Goal: Task Accomplishment & Management: Use online tool/utility

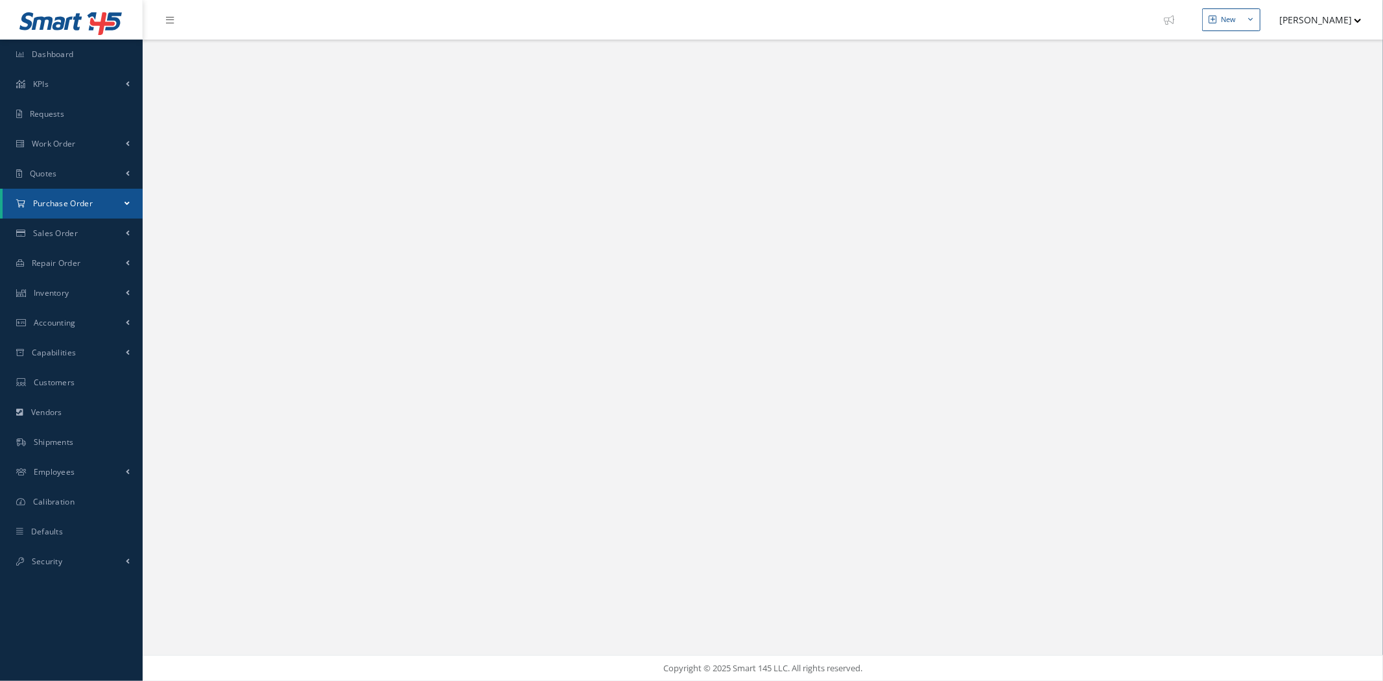
select select "25"
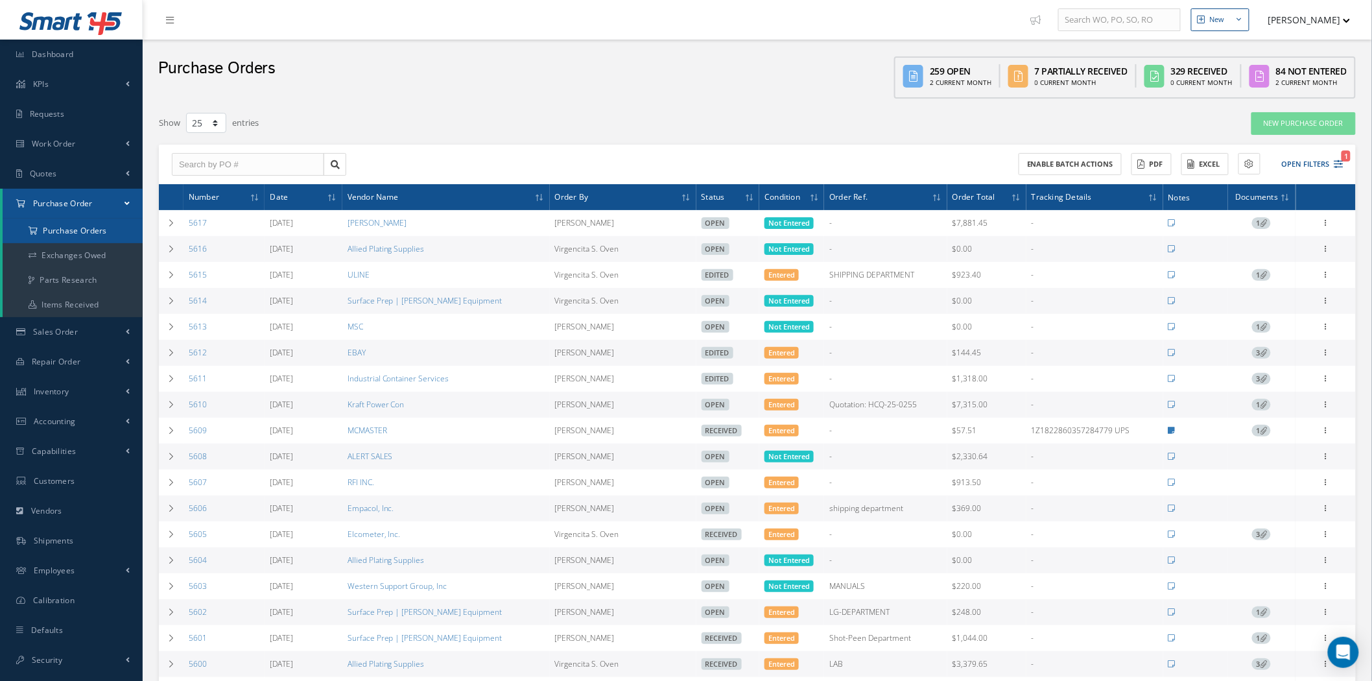
click at [85, 233] on a=1&status_id=2&status_id=3&status_id=5&collapsedFilters"] "Purchase Orders" at bounding box center [73, 230] width 140 height 25
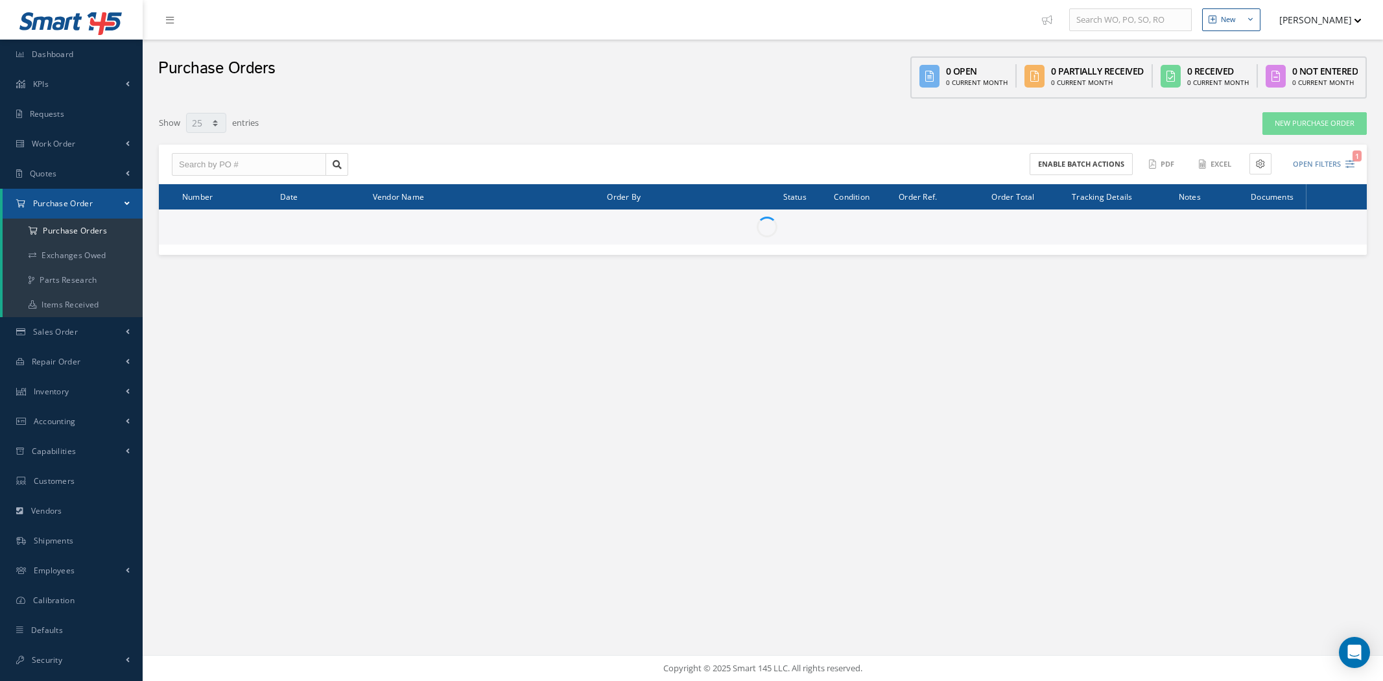
select select "25"
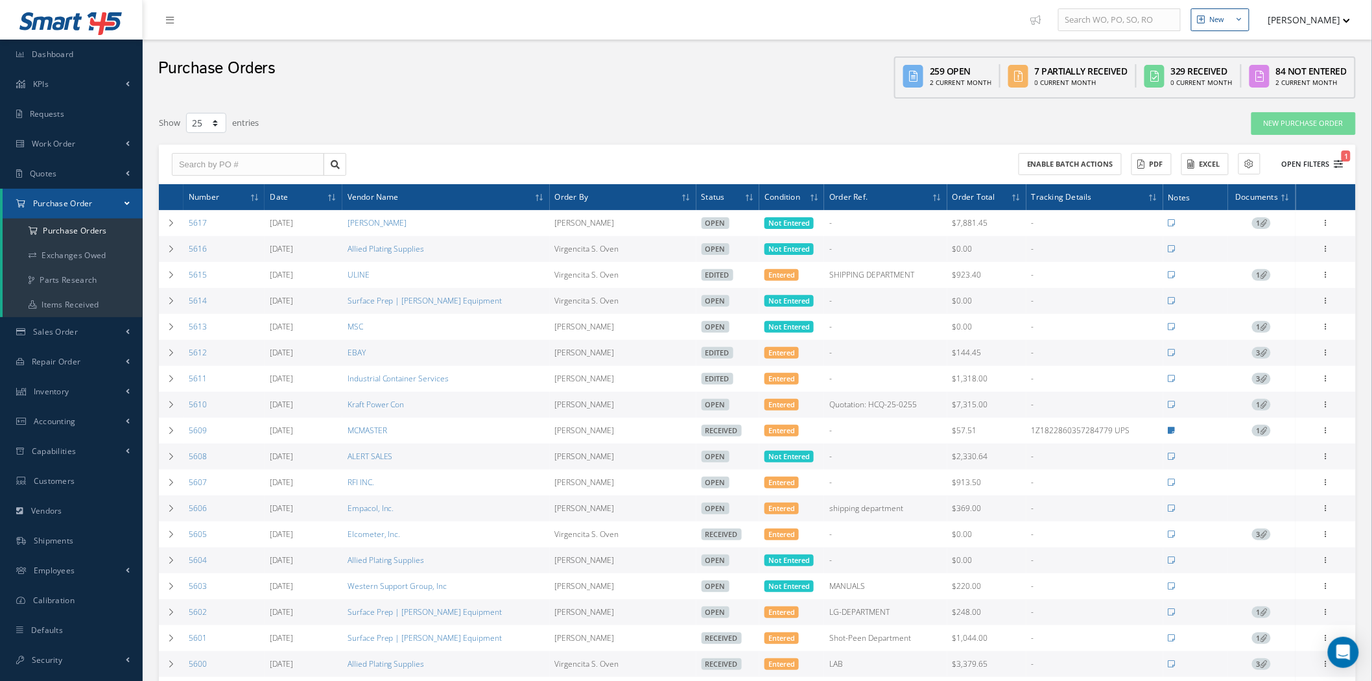
click at [1311, 163] on button "Open Filters 1" at bounding box center [1306, 164] width 73 height 21
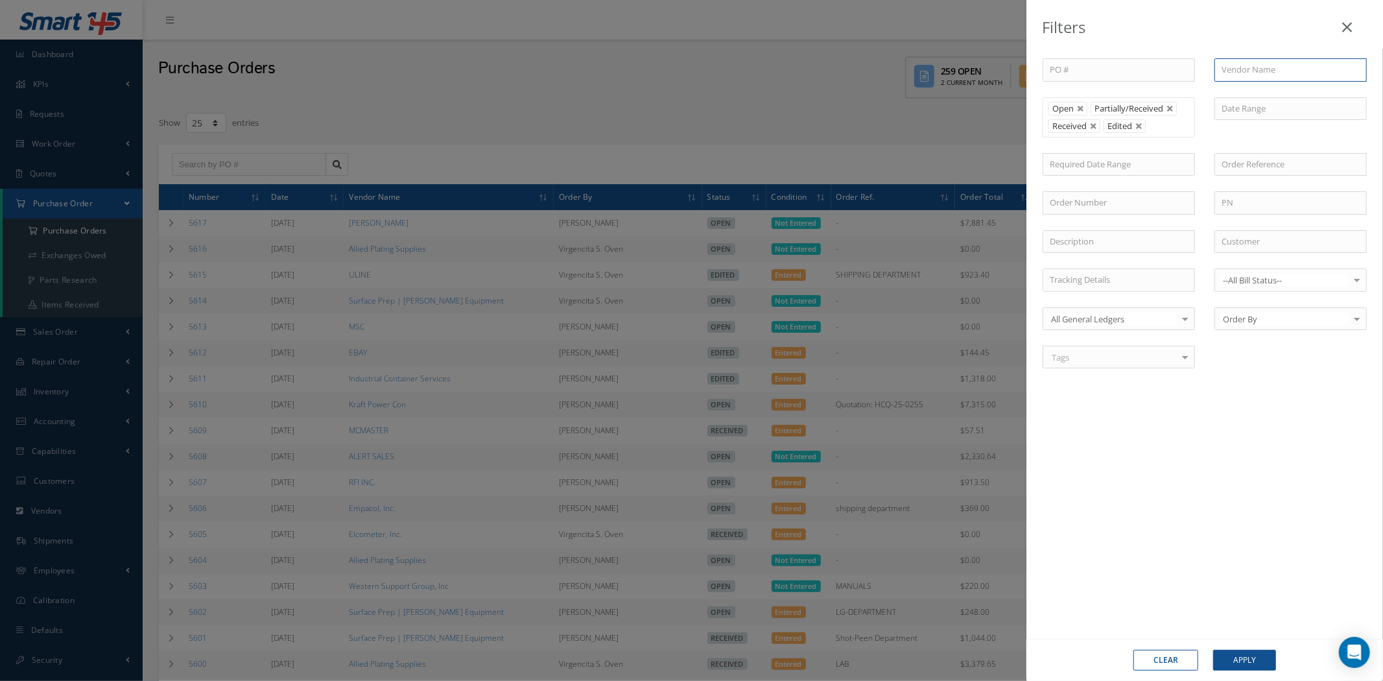
click at [1258, 68] on input "text" at bounding box center [1290, 69] width 152 height 23
drag, startPoint x: 1266, startPoint y: 88, endPoint x: 1264, endPoint y: 107, distance: 18.9
click at [1267, 88] on span "Chem Klean Corporation" at bounding box center [1268, 93] width 95 height 12
type input "Chem Klean Corporation"
click at [1261, 651] on button "Apply" at bounding box center [1244, 659] width 63 height 21
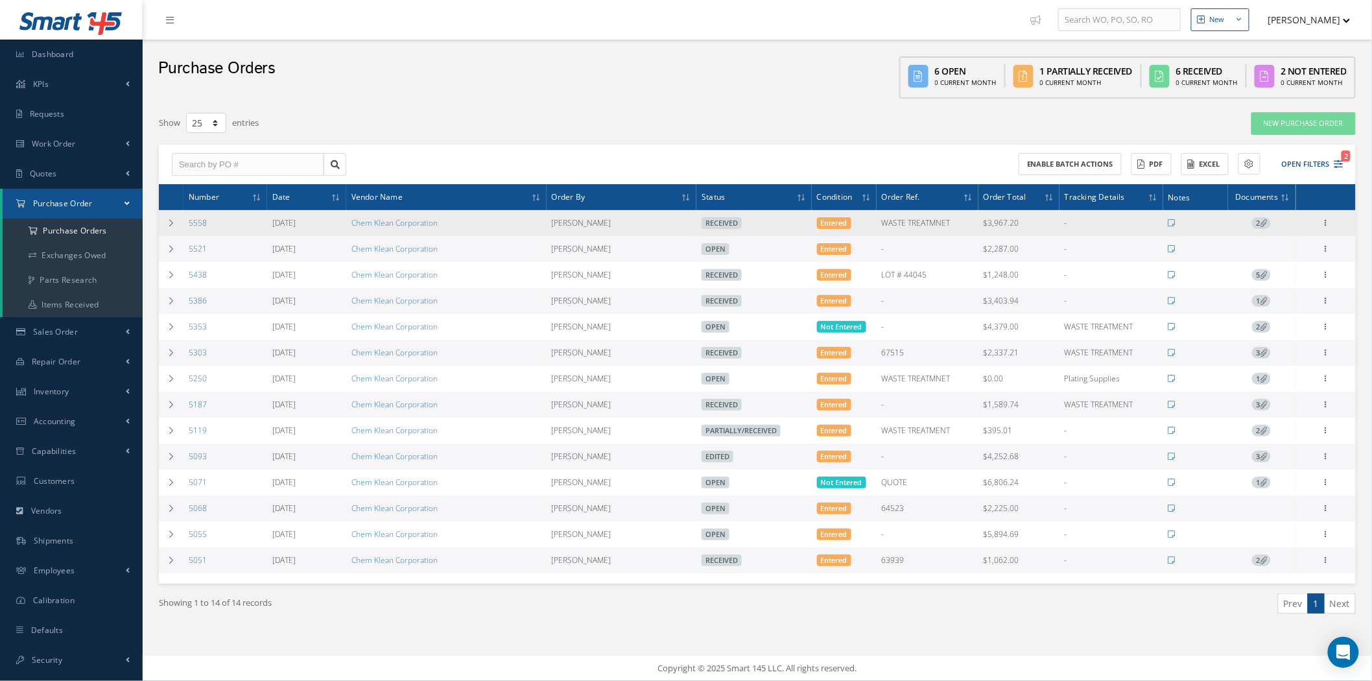
click at [1265, 220] on icon at bounding box center [1262, 222] width 7 height 7
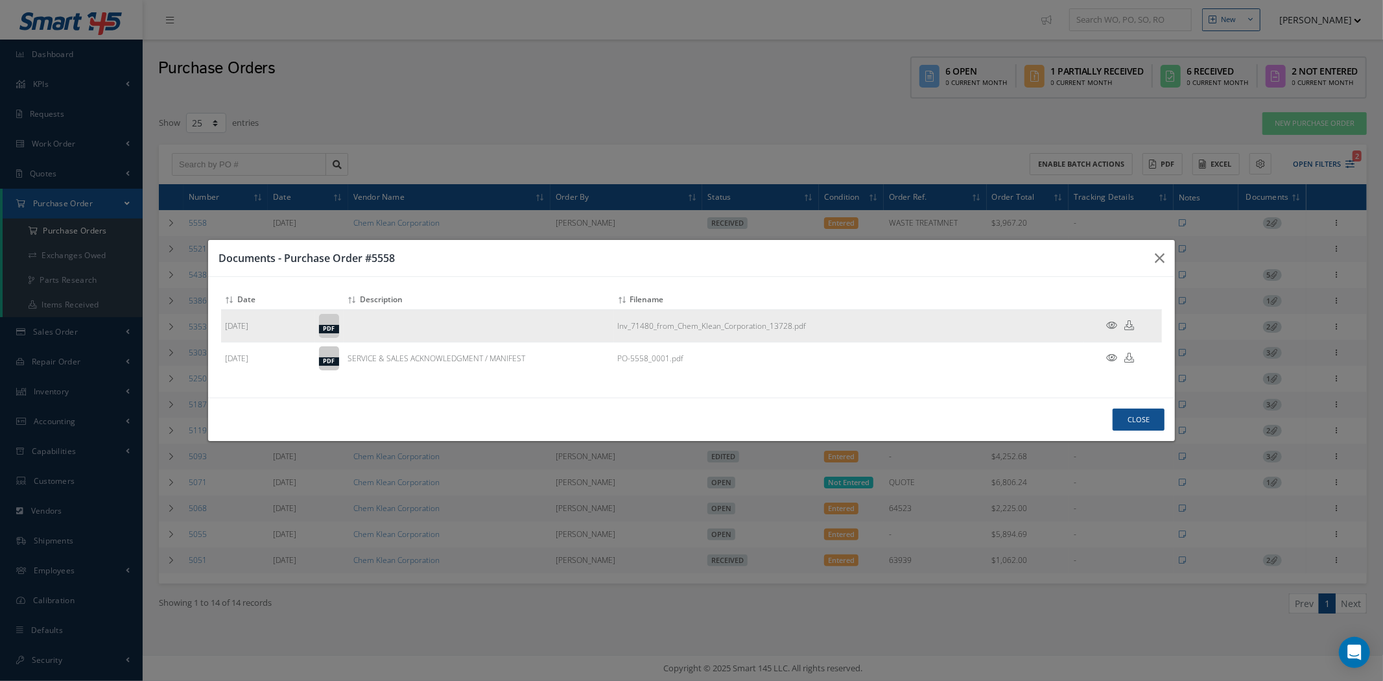
click at [1112, 320] on icon at bounding box center [1111, 325] width 11 height 10
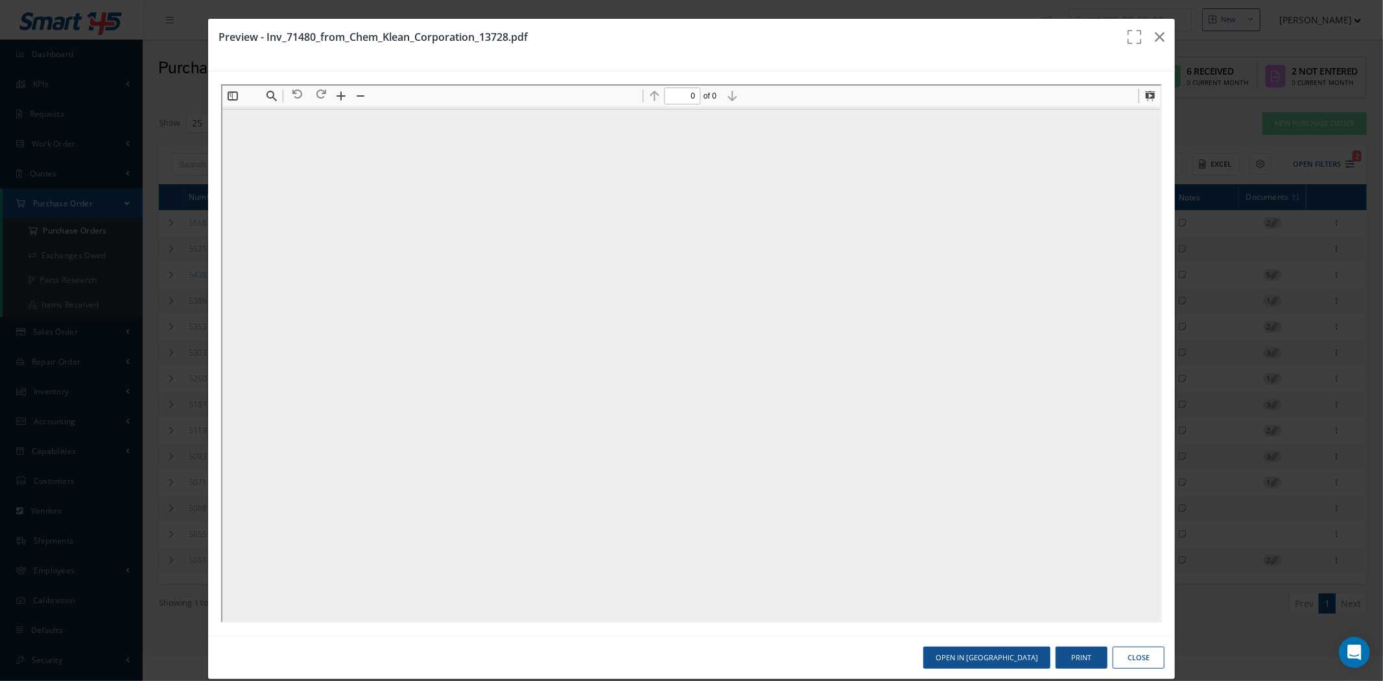
type input "1"
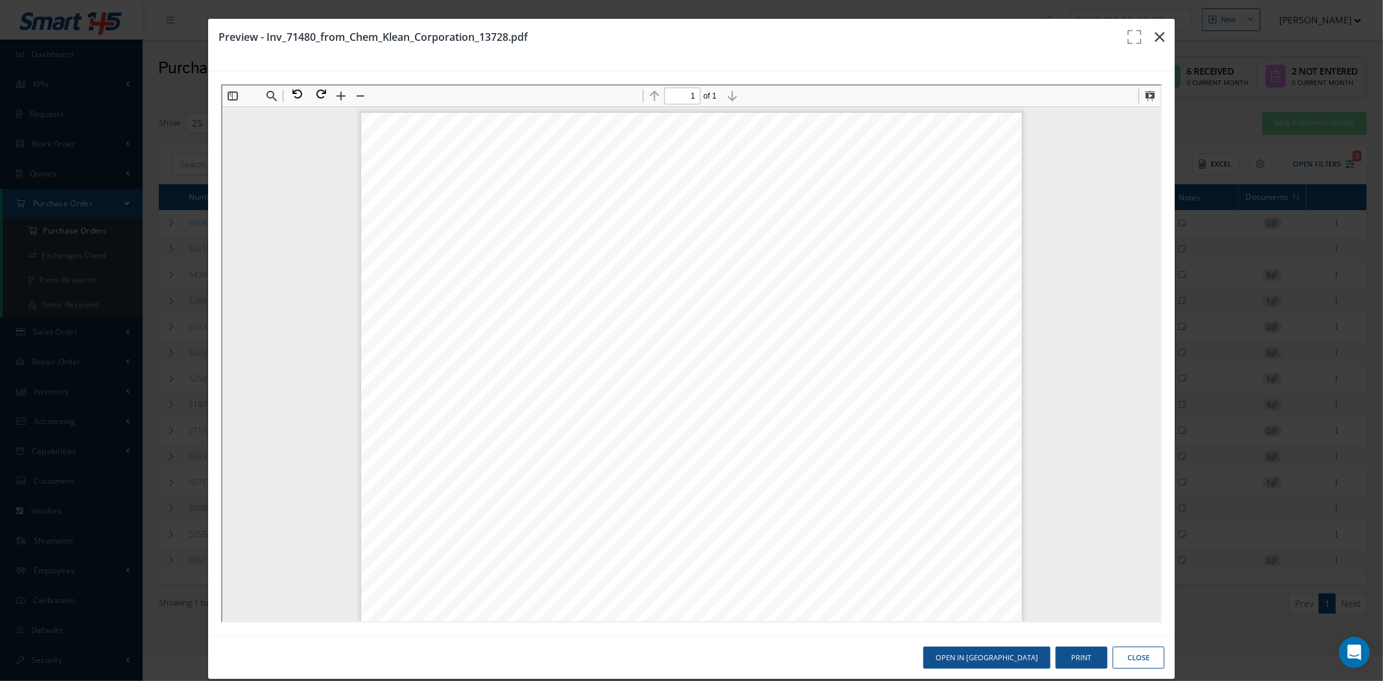
click at [1154, 40] on icon "button" at bounding box center [1159, 37] width 10 height 16
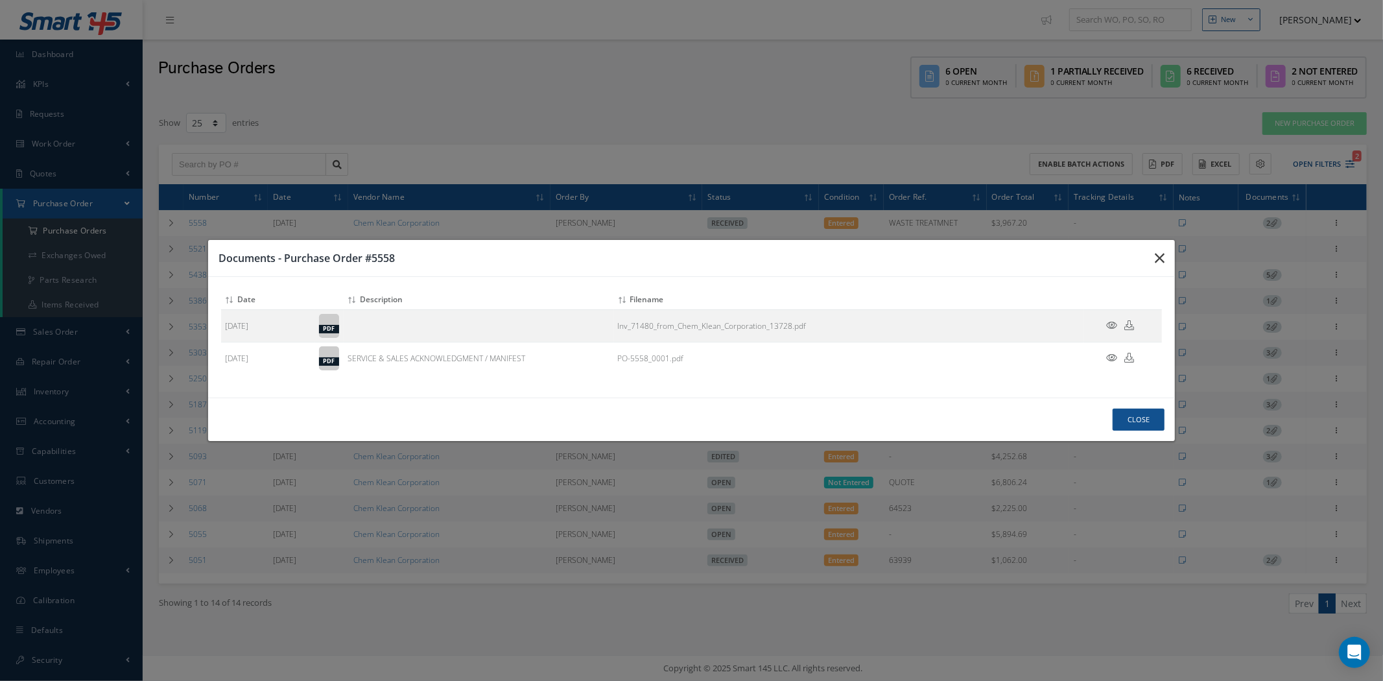
click at [1158, 260] on icon "button" at bounding box center [1159, 258] width 10 height 16
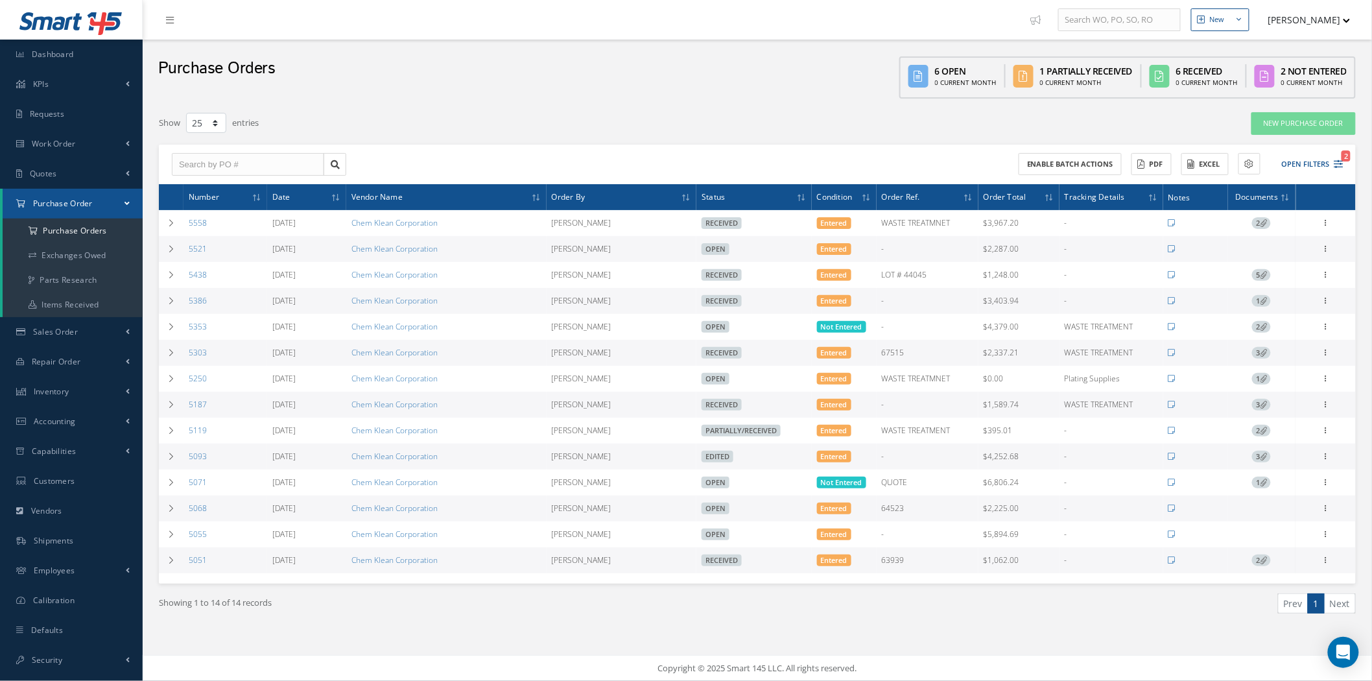
click at [895, 106] on div "Filters PO # Vendor Name Chem Klean Corporation Open Partially/Received Receive…" at bounding box center [757, 388] width 1210 height 567
click at [1324, 158] on button "Open Filters 2" at bounding box center [1306, 164] width 73 height 21
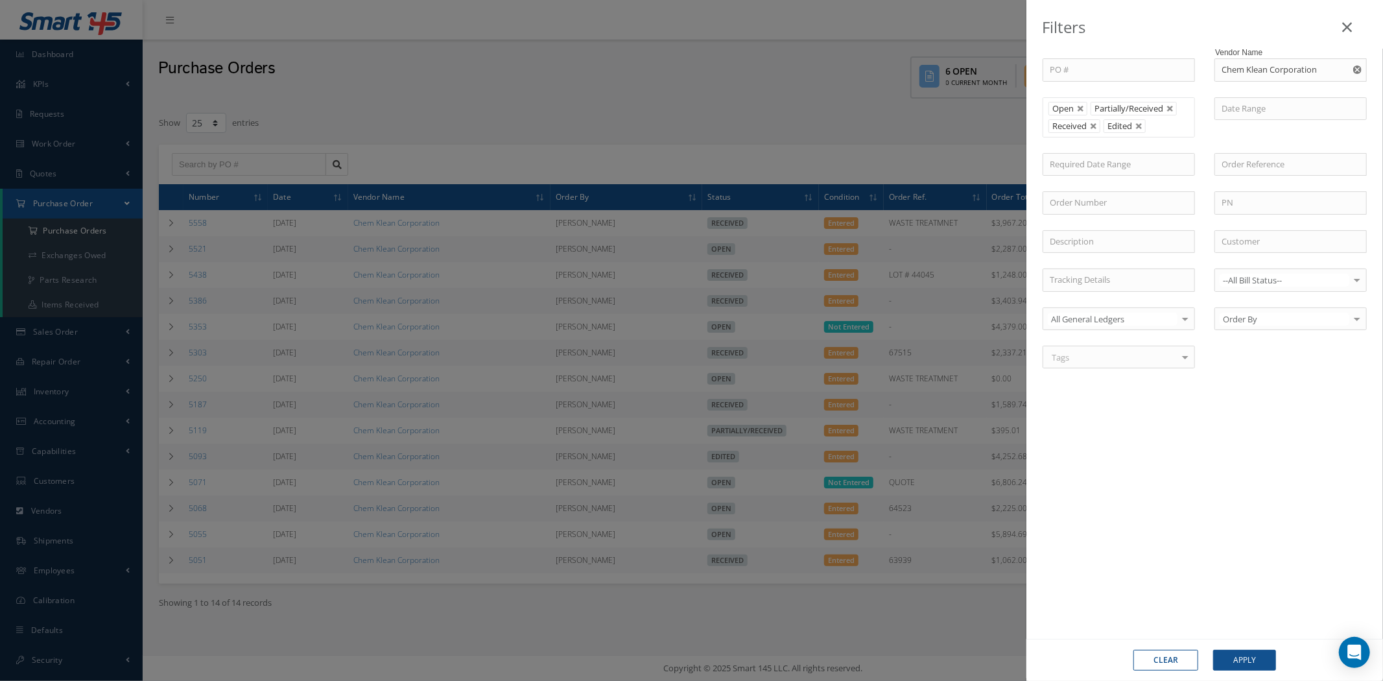
click at [41, 201] on div "Filters PO # Vendor Name Chem Klean Corporation Open Partially/Received Receive…" at bounding box center [691, 340] width 1383 height 681
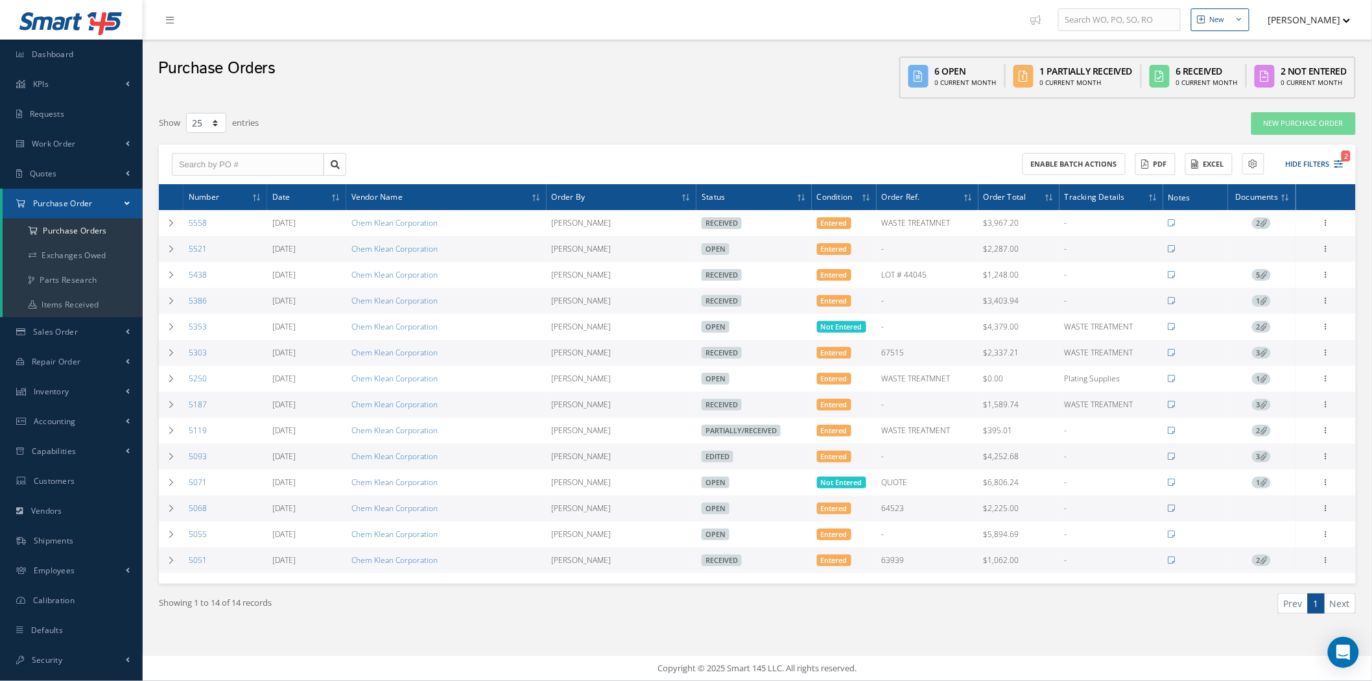
click at [57, 202] on span "Purchase Order" at bounding box center [63, 203] width 60 height 11
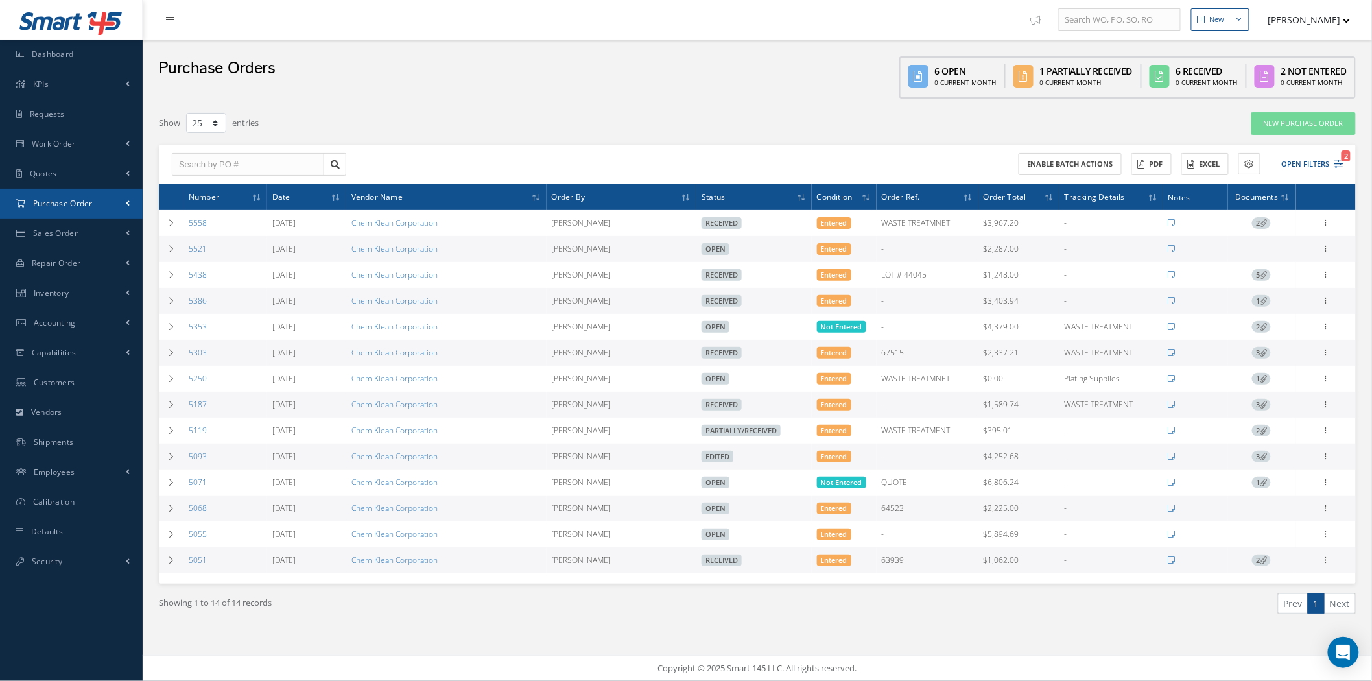
click at [57, 202] on span "Purchase Order" at bounding box center [63, 203] width 60 height 11
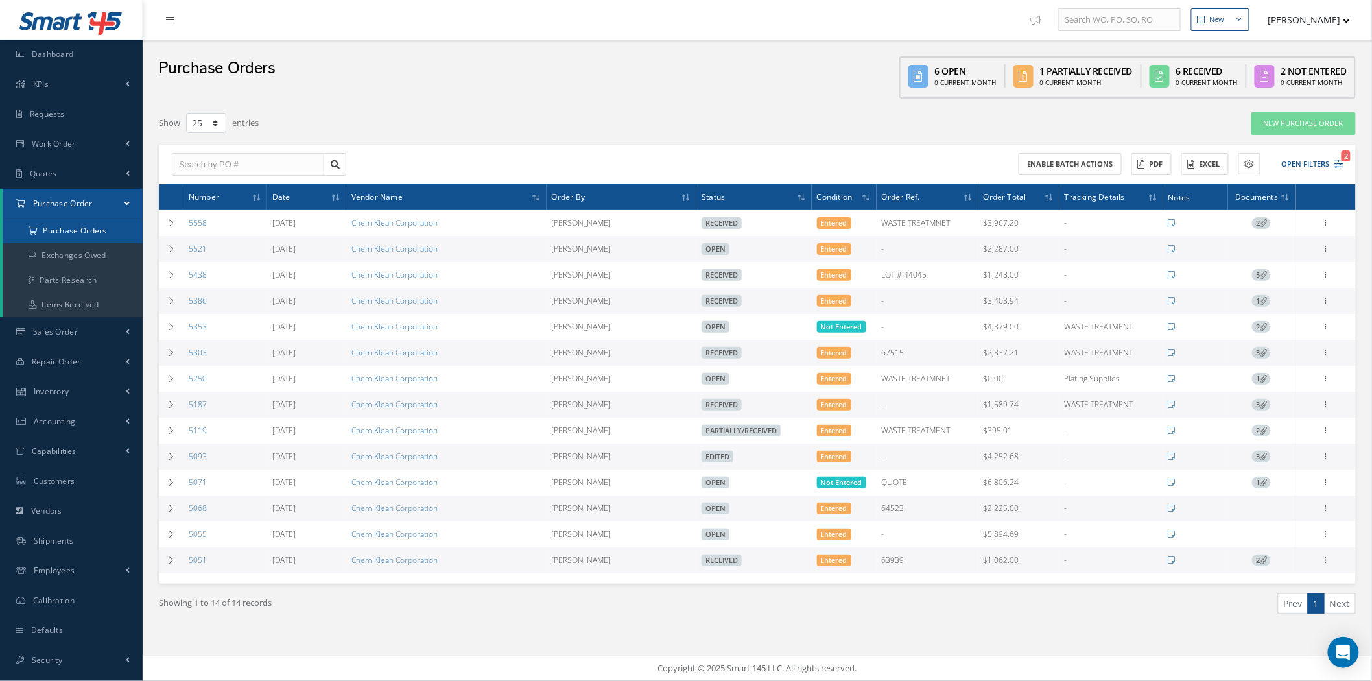
click at [64, 224] on a=1&status_id=2&status_id=3&status_id=5&collapsedFilters"] "Purchase Orders" at bounding box center [73, 230] width 140 height 25
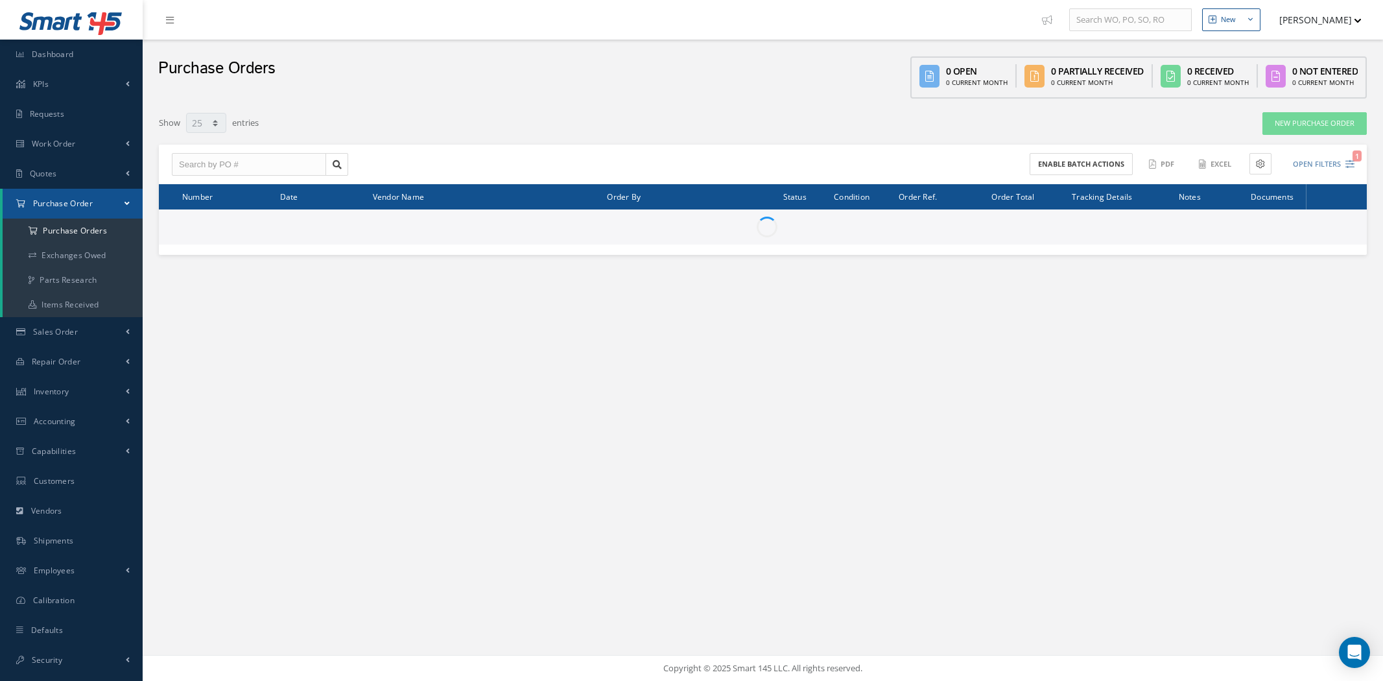
select select "25"
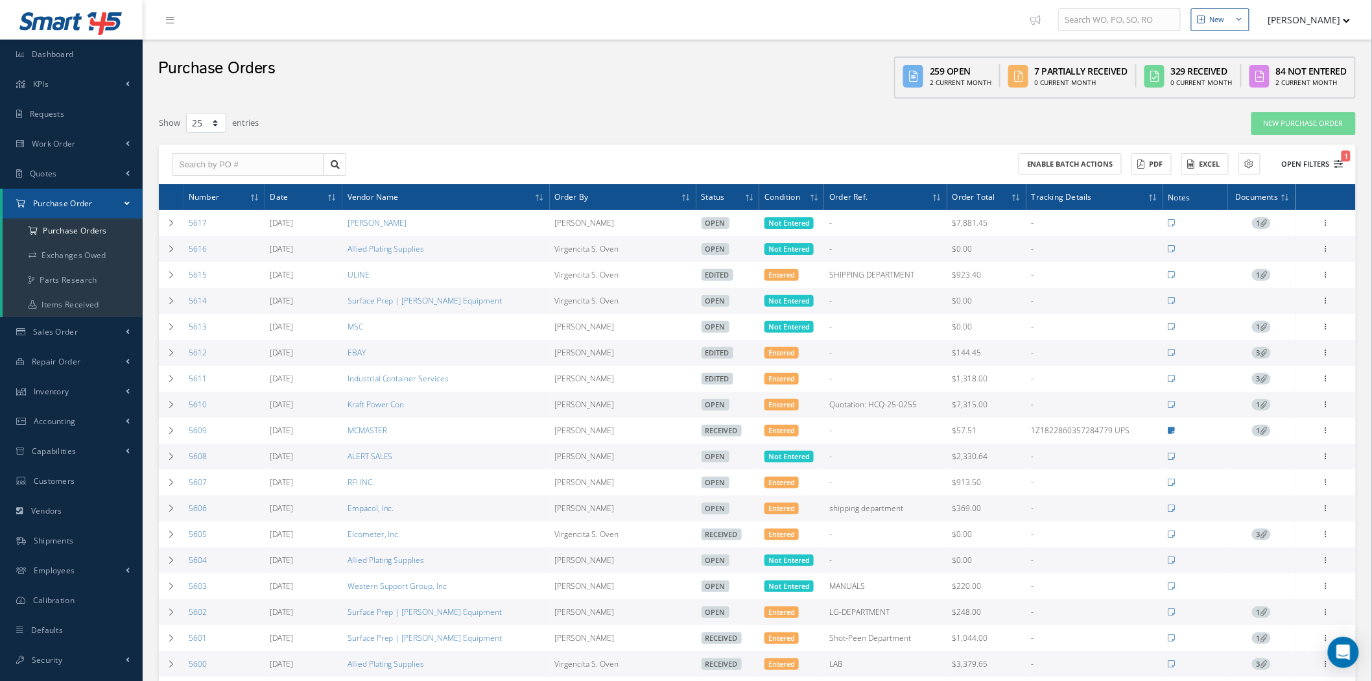
click at [1299, 159] on button "Open Filters 1" at bounding box center [1306, 164] width 73 height 21
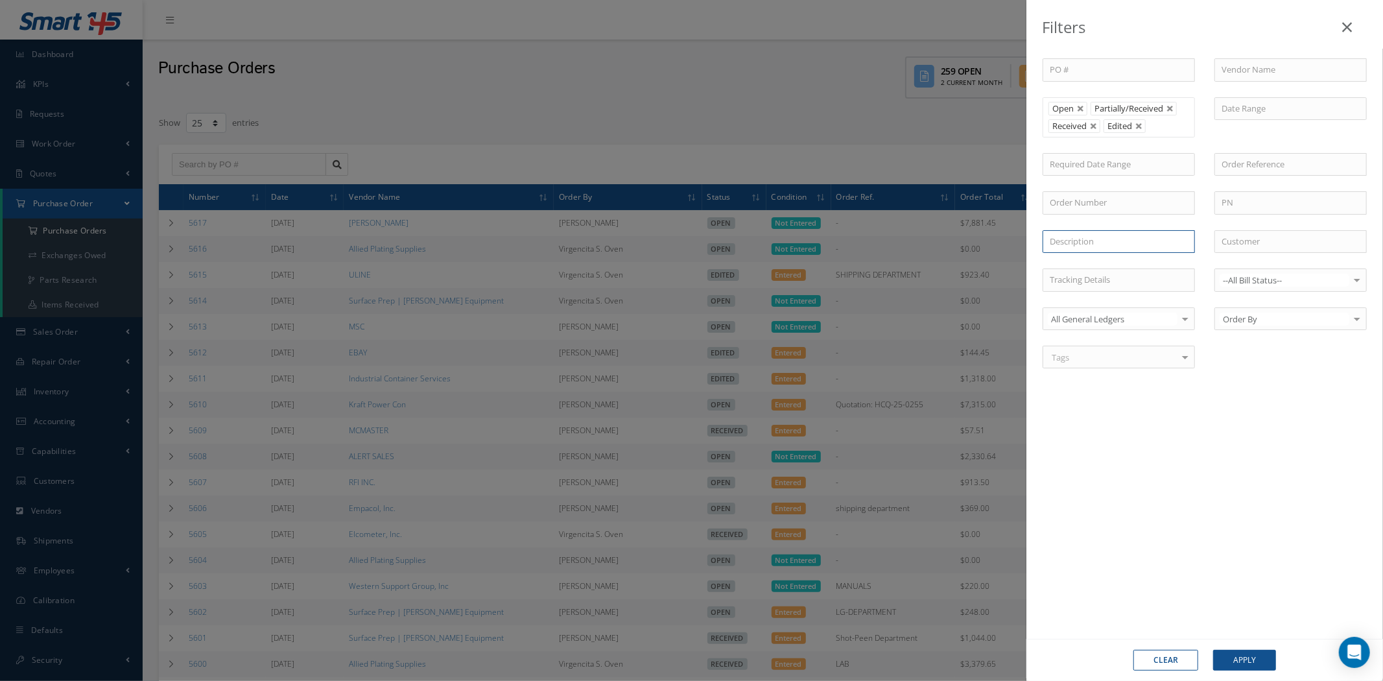
click at [1090, 247] on input "text" at bounding box center [1118, 241] width 152 height 23
type input "l"
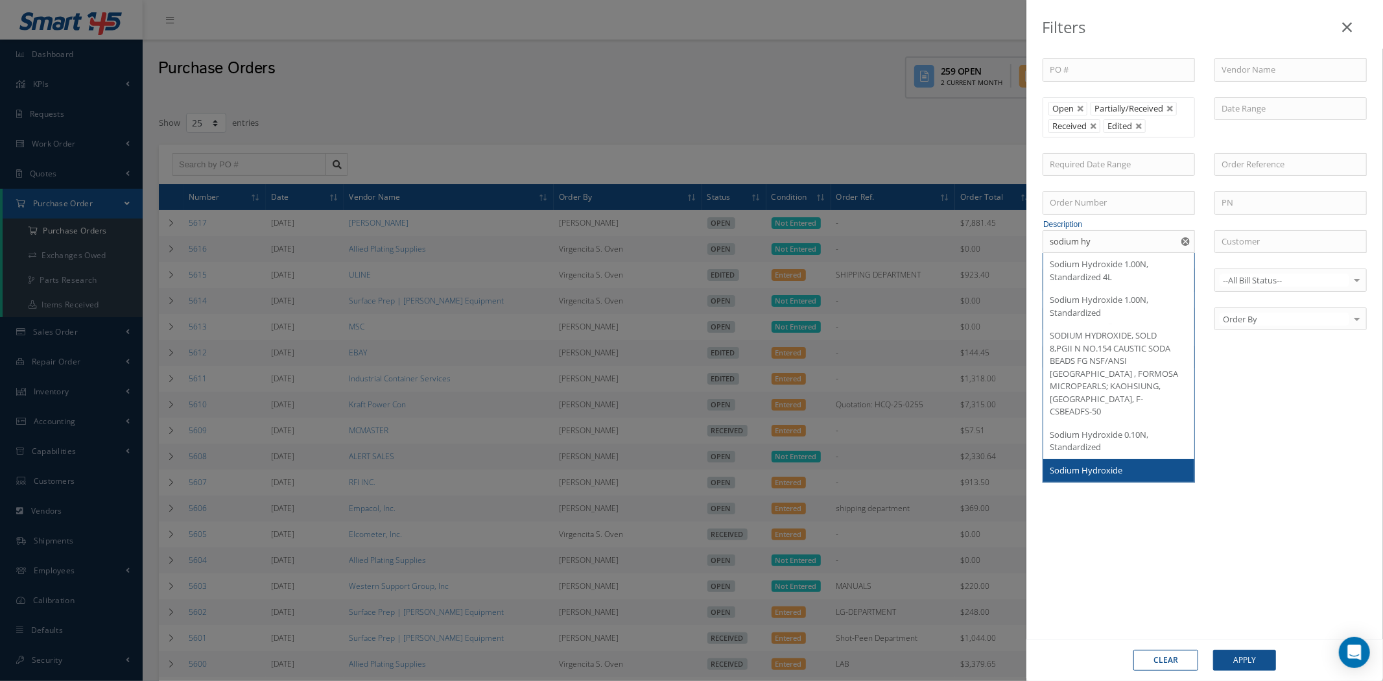
click at [1162, 464] on div "Sodium Hydroxide" at bounding box center [1118, 470] width 138 height 13
type input "Sodium Hydroxide"
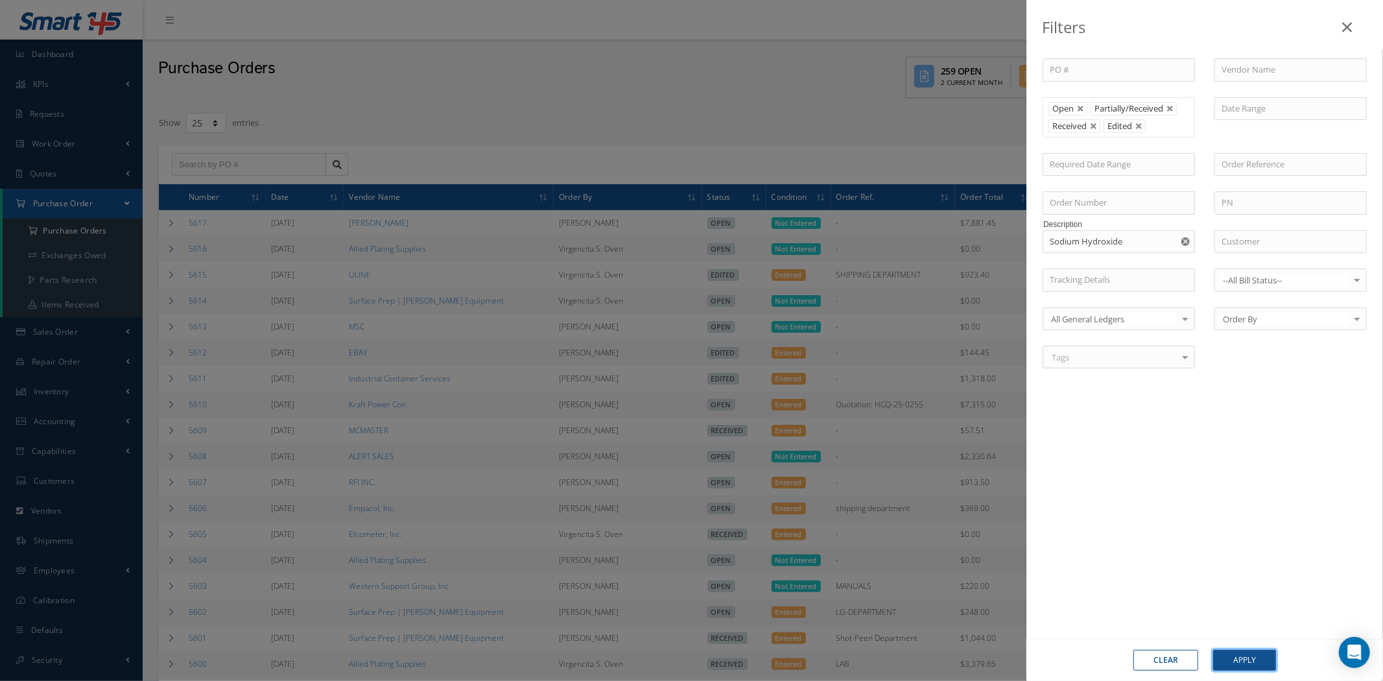
click at [1242, 658] on button "Apply" at bounding box center [1244, 659] width 63 height 21
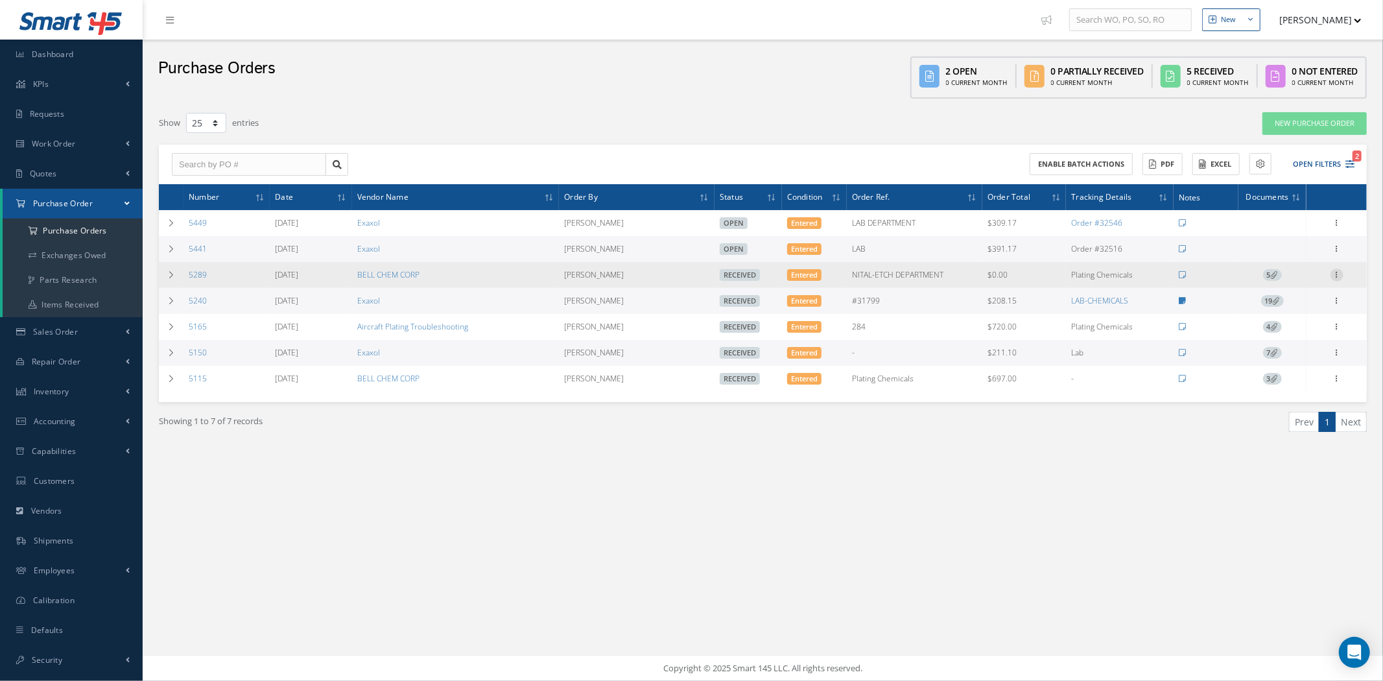
click at [1334, 277] on icon at bounding box center [1336, 273] width 13 height 10
click at [1183, 470] on link "Print Receivers" at bounding box center [1181, 470] width 97 height 20
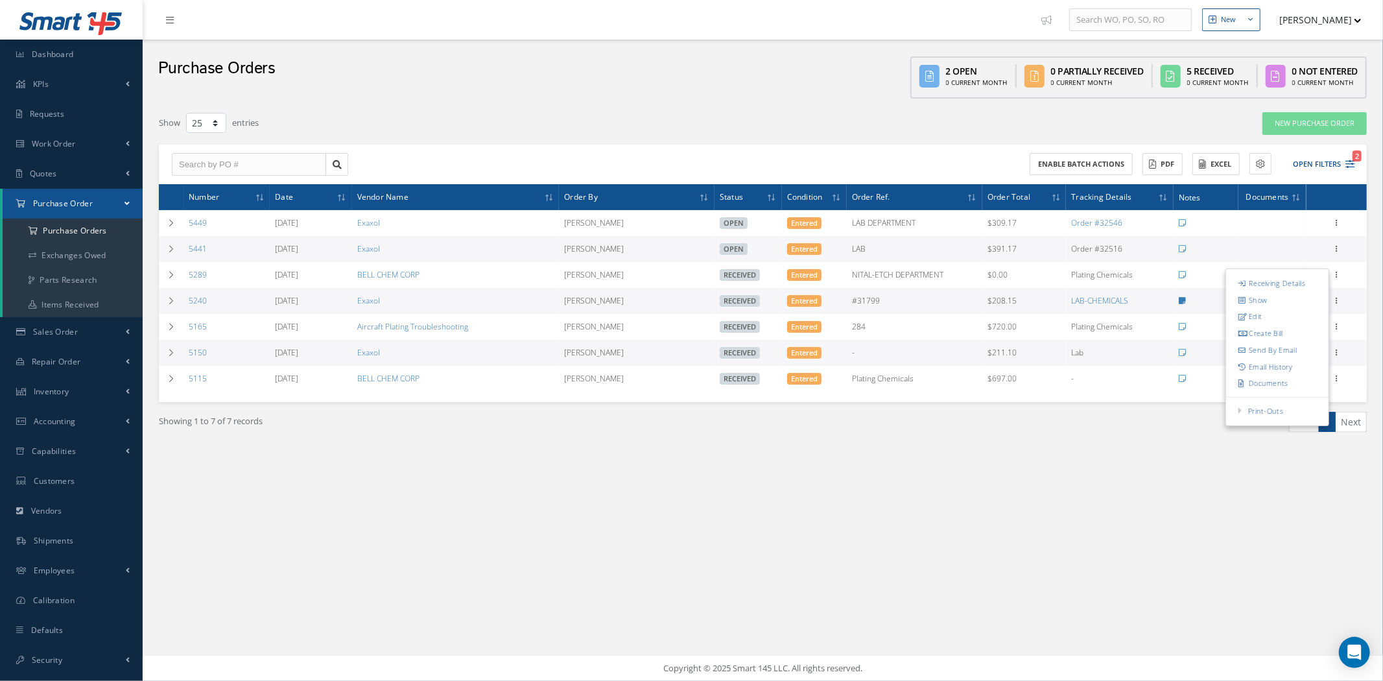
click at [1167, 515] on div "New New Work Order New Purchase Order New Customer Quote New Sales Order New Re…" at bounding box center [763, 340] width 1240 height 681
click at [1274, 273] on icon at bounding box center [1273, 274] width 7 height 7
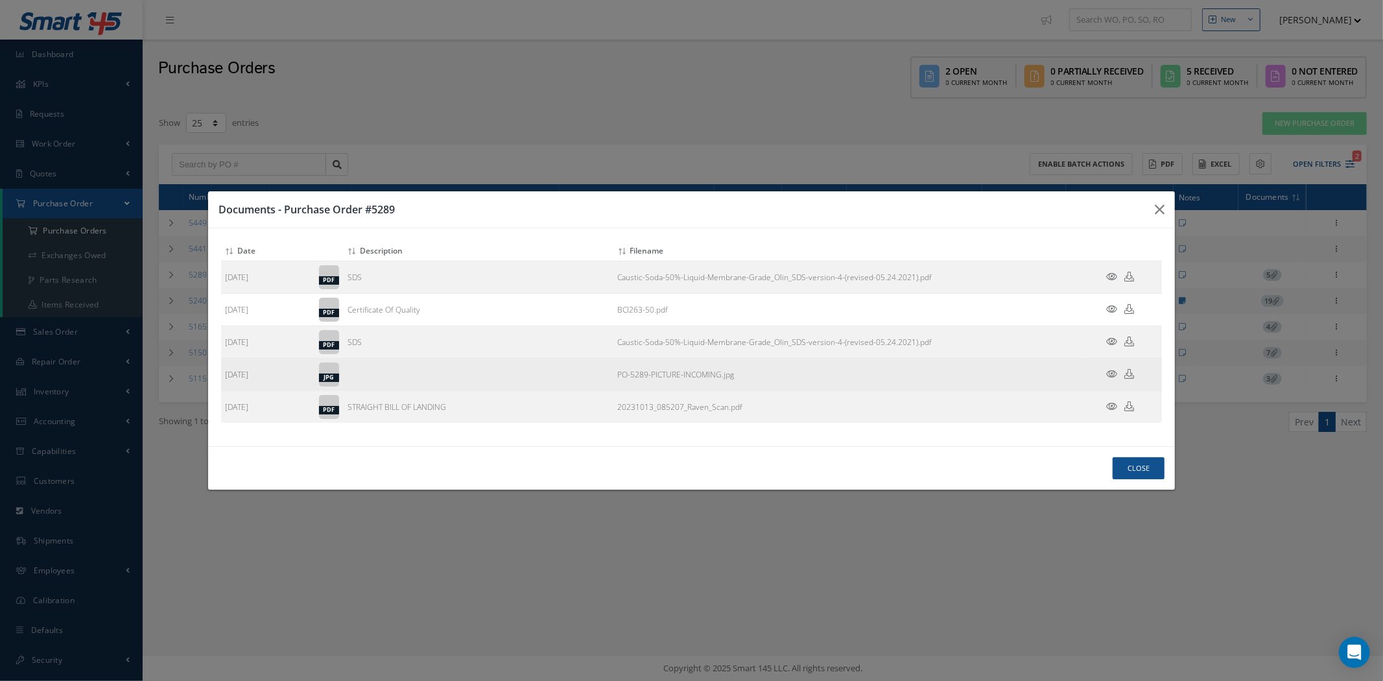
click at [1112, 371] on icon at bounding box center [1111, 374] width 11 height 10
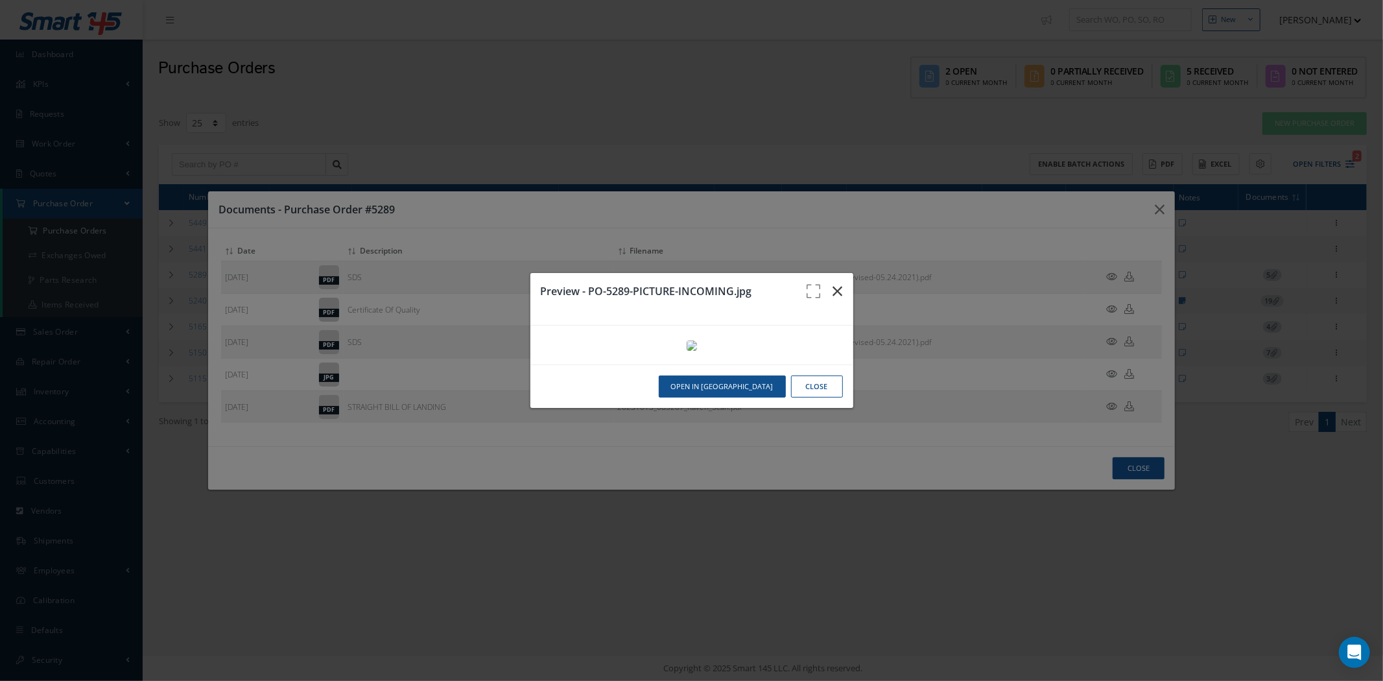
click at [831, 273] on button "button" at bounding box center [838, 291] width 30 height 36
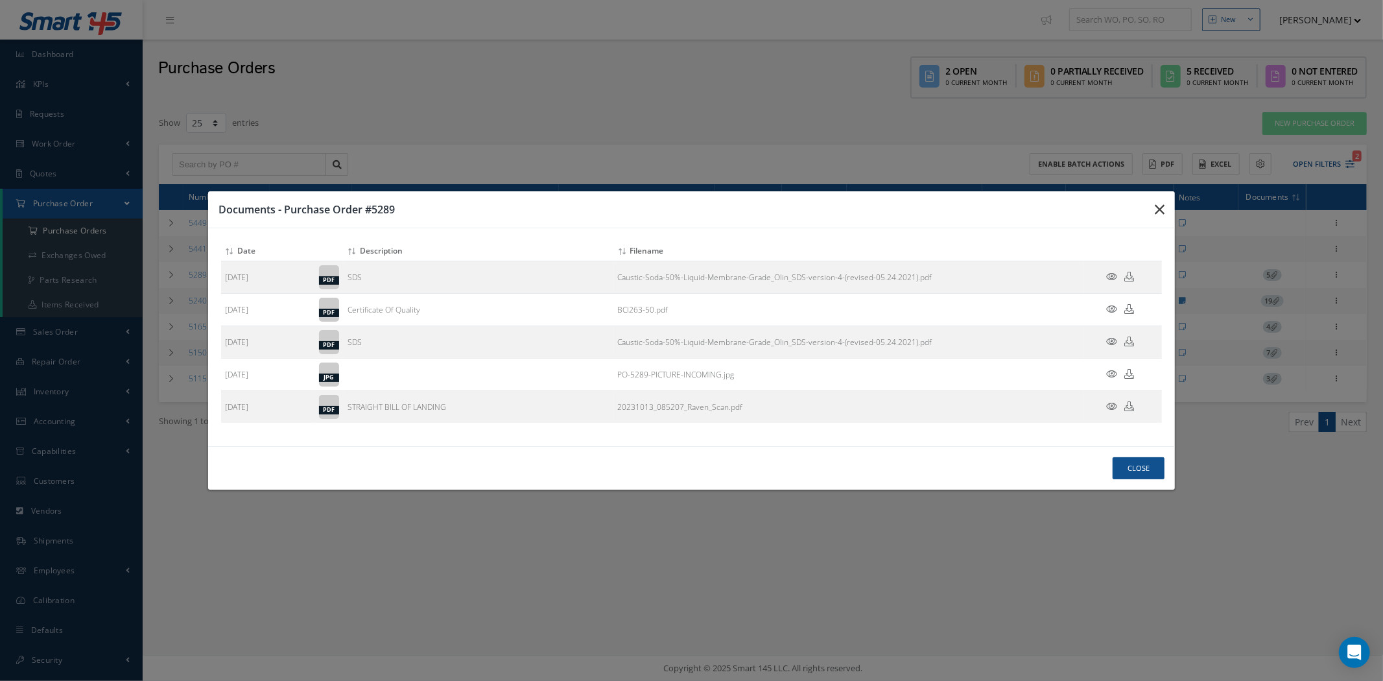
click at [1159, 211] on icon "button" at bounding box center [1159, 210] width 10 height 16
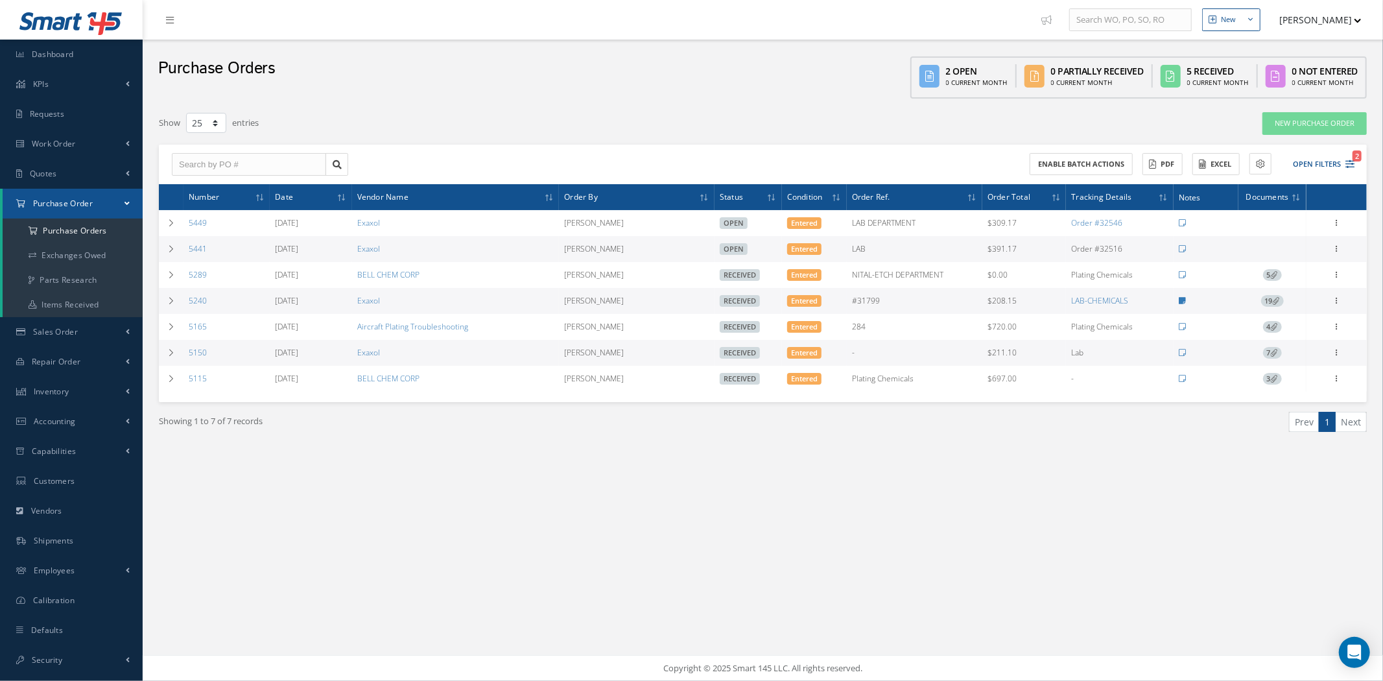
drag, startPoint x: 1342, startPoint y: 165, endPoint x: 1311, endPoint y: 196, distance: 44.0
click at [1342, 165] on button "Open Filters 2" at bounding box center [1317, 164] width 73 height 21
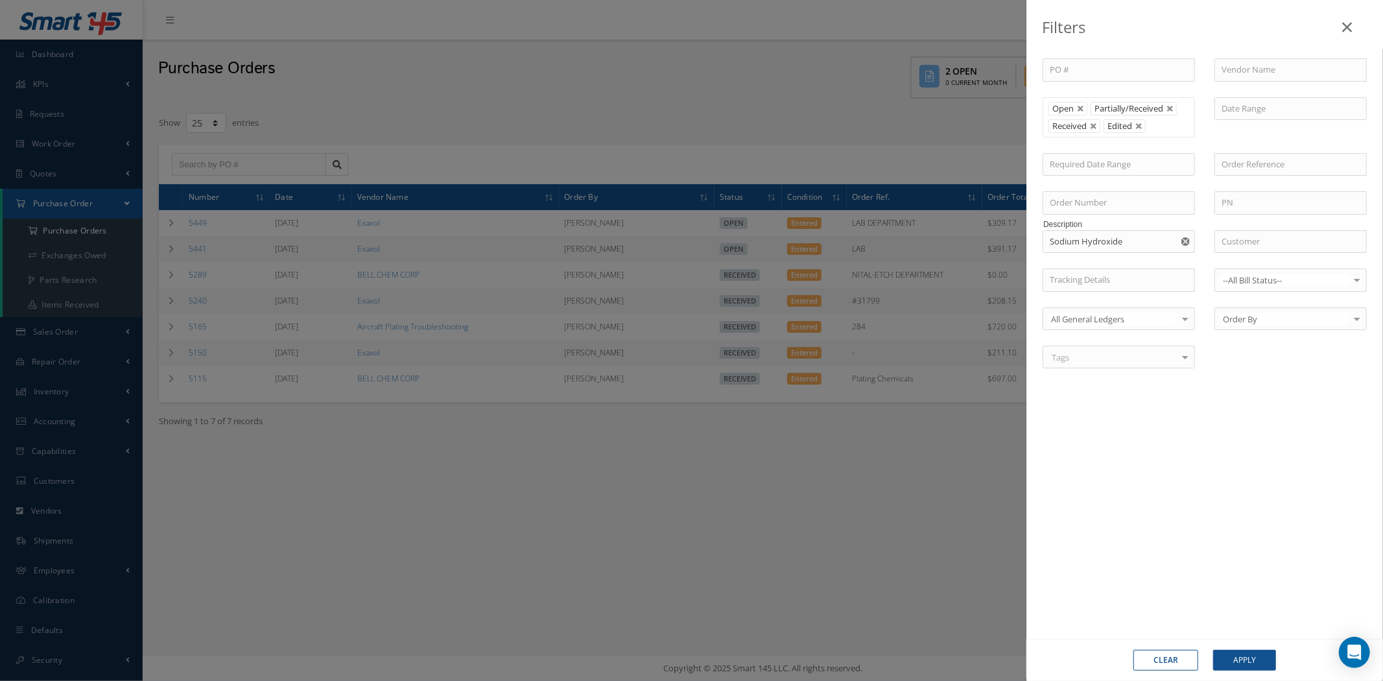
click at [1167, 657] on button "Clear" at bounding box center [1165, 659] width 65 height 21
type input "All Status"
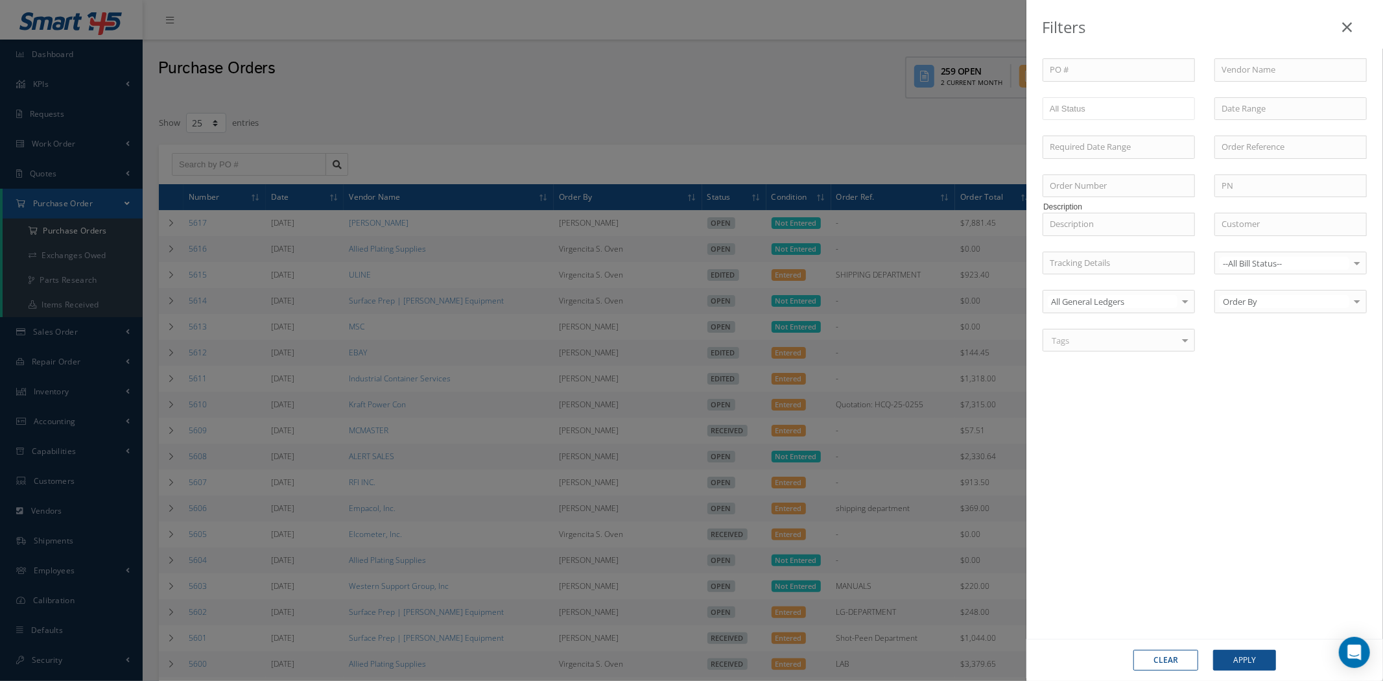
click at [620, 111] on div "Filters PO # Vendor Name Open Partially/Received Received Canceled Edited All S…" at bounding box center [691, 340] width 1383 height 681
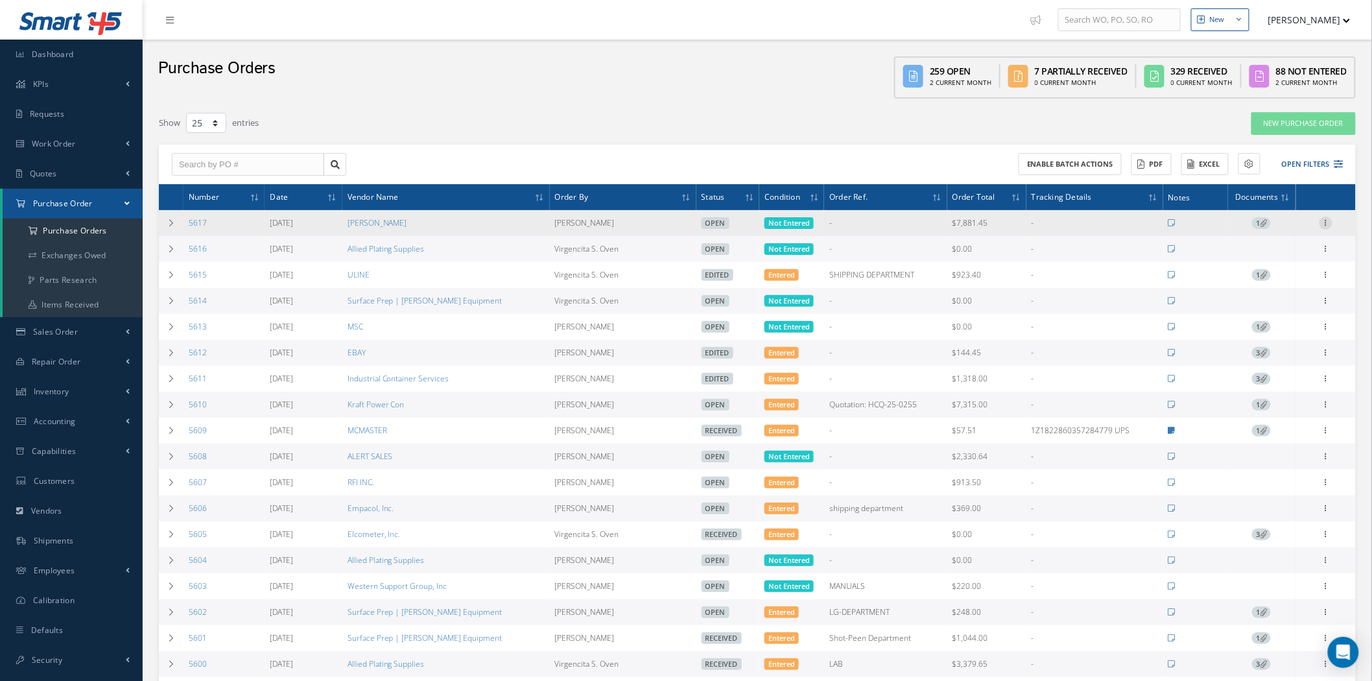
click at [1326, 223] on icon at bounding box center [1325, 221] width 13 height 10
click at [1265, 314] on link "Send By Email" at bounding box center [1266, 315] width 102 height 17
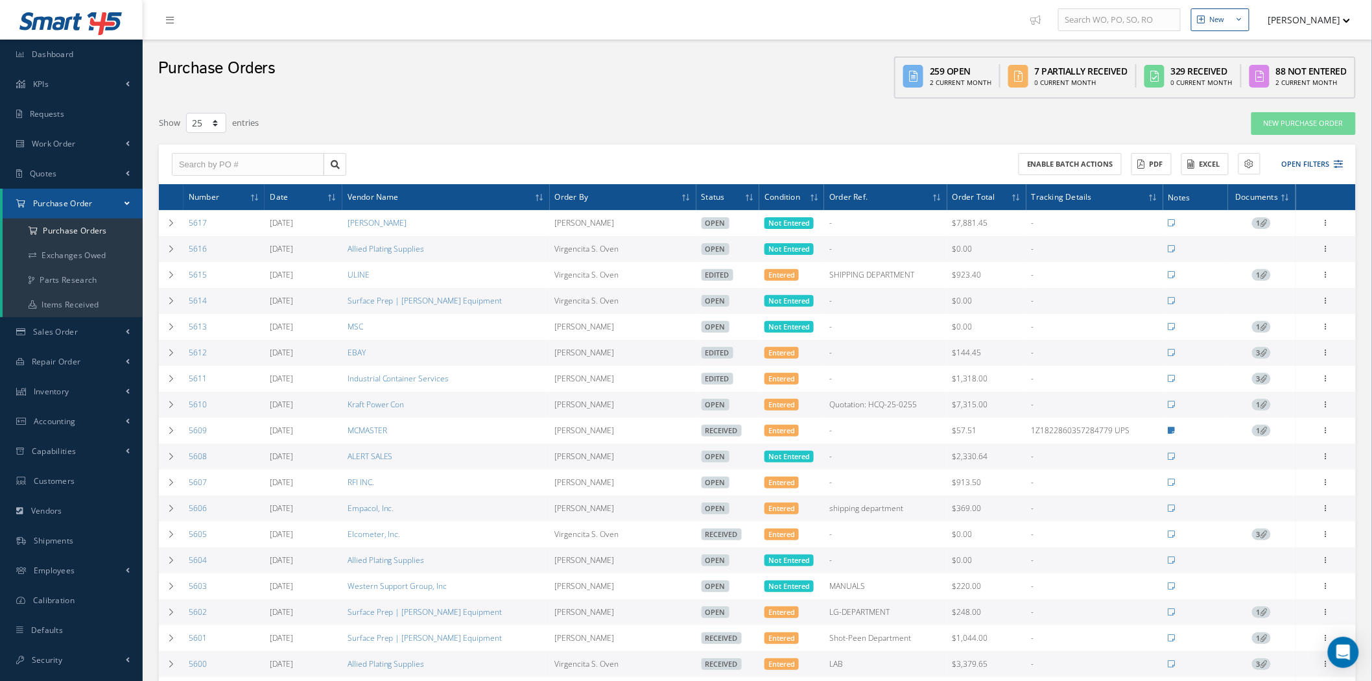
type input "Reports from Purchase Order 5617"
type textarea "Dear Customer, Please find attached your Purchase Order 5617. Please feel free …"
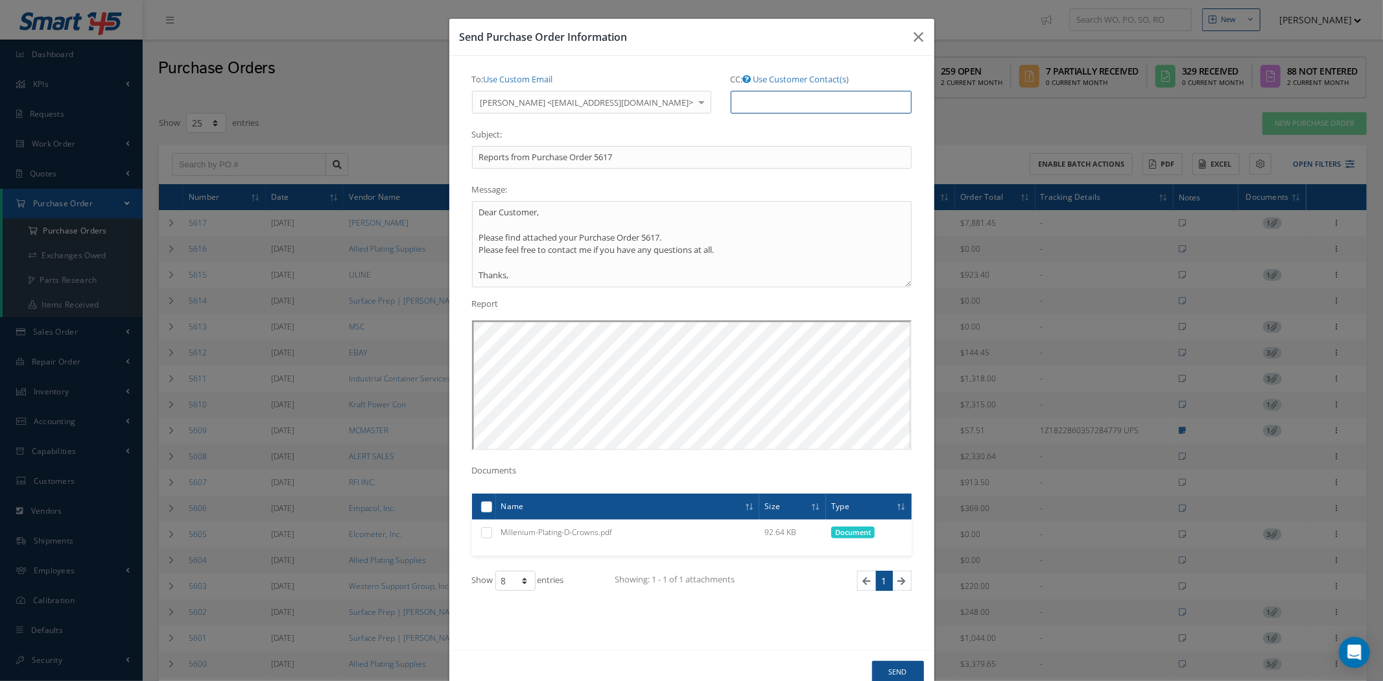
click at [747, 99] on input "CC: Use Customer Contact(s)" at bounding box center [821, 102] width 181 height 23
paste input "Jason Gill <jgill@nickelman.com>"
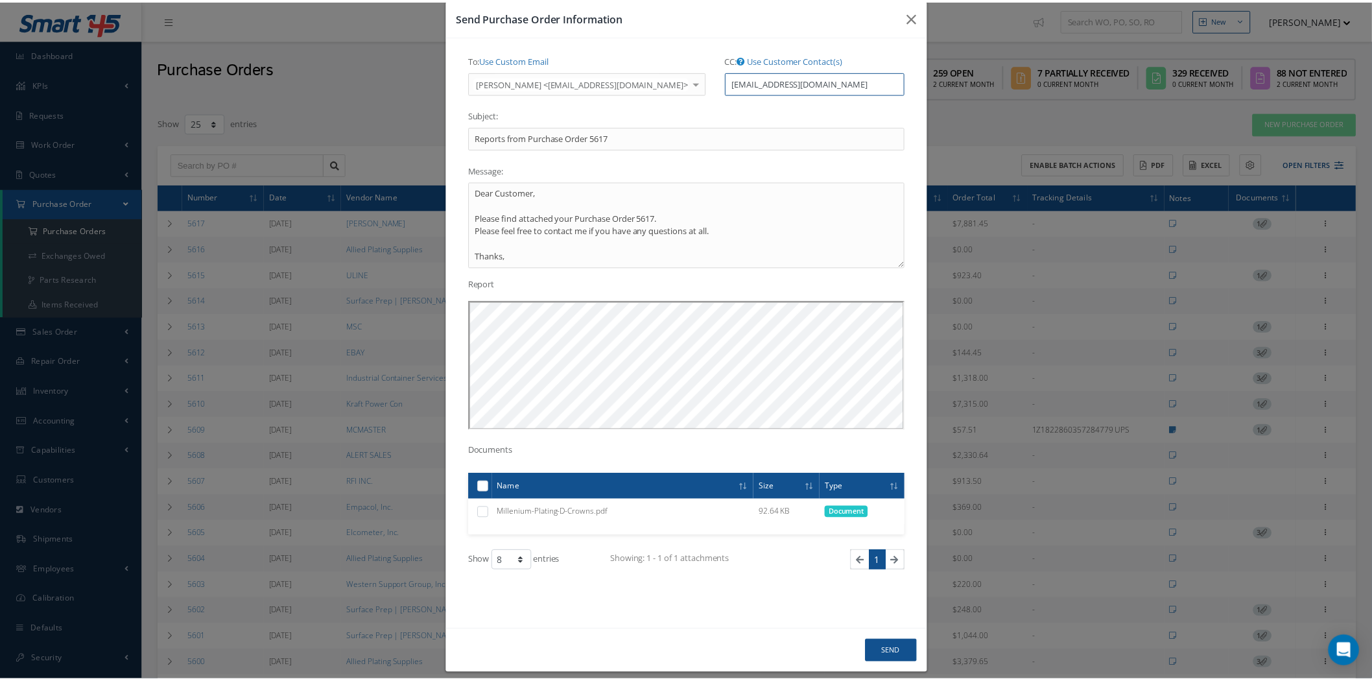
scroll to position [34, 0]
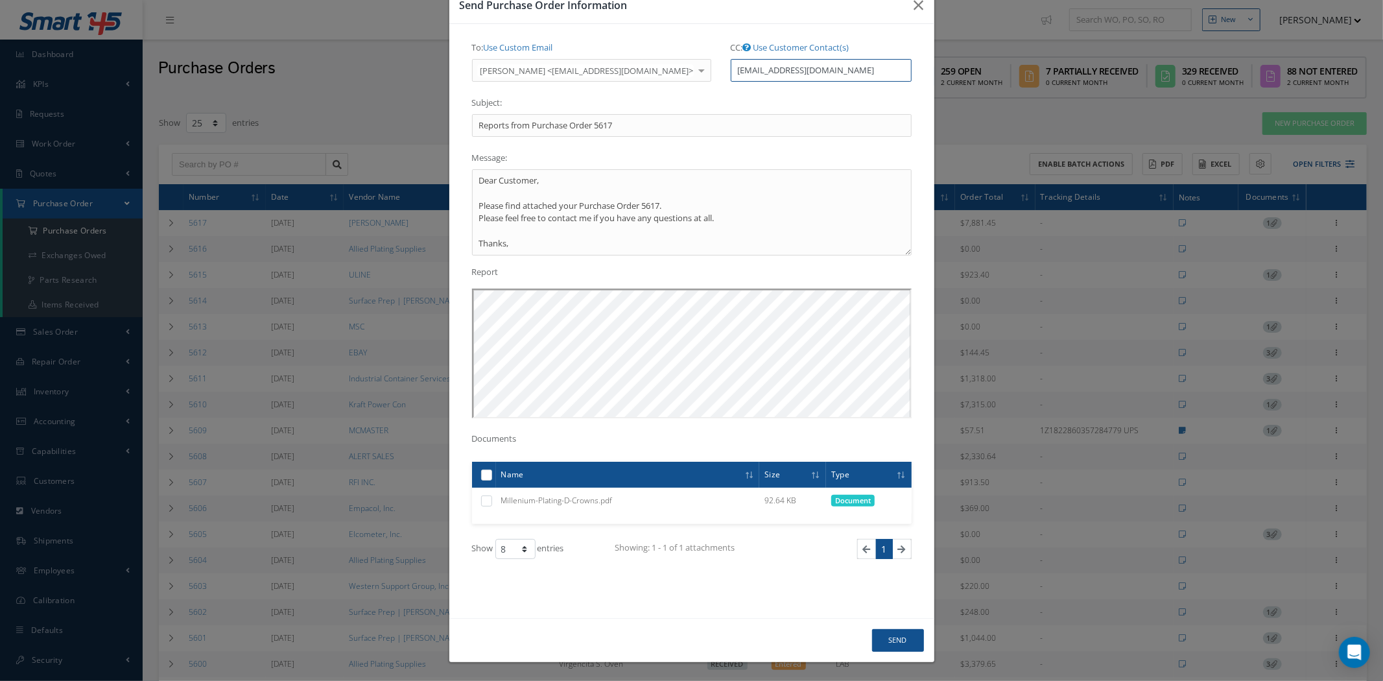
type input "jgill@nickelman.com"
click at [898, 637] on button "Send" at bounding box center [898, 640] width 52 height 23
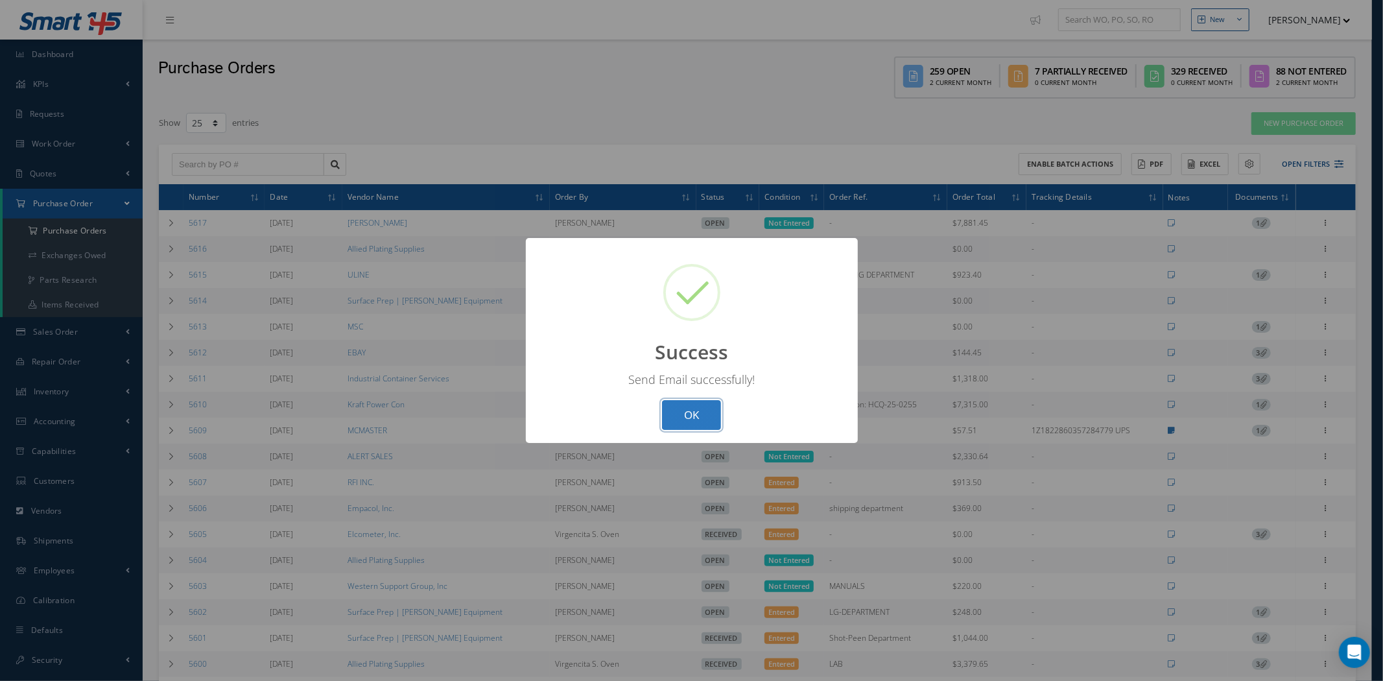
click at [700, 407] on button "OK" at bounding box center [691, 415] width 59 height 30
